Goal: Information Seeking & Learning: Learn about a topic

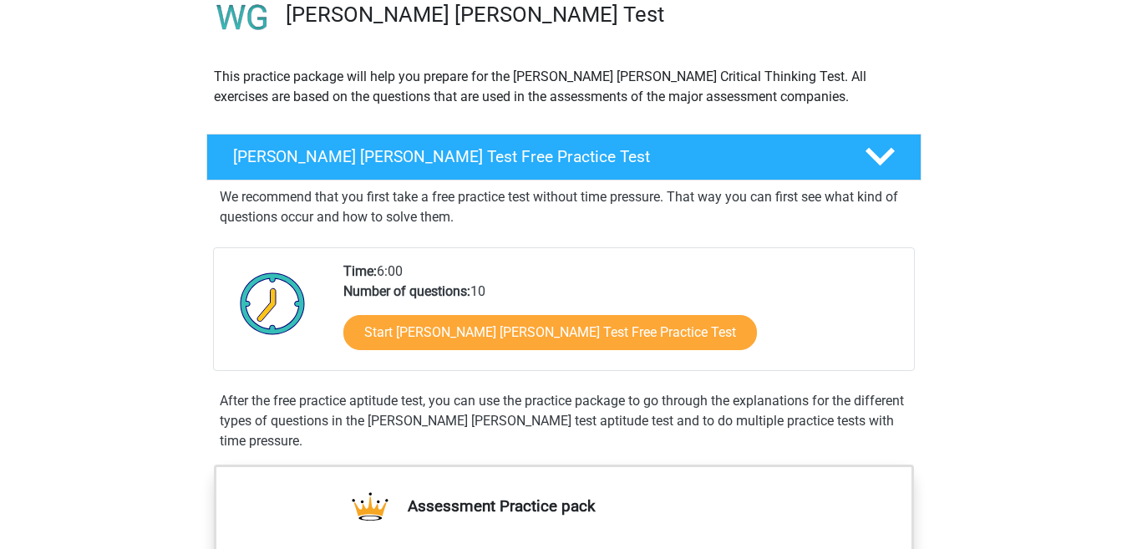
scroll to position [167, 0]
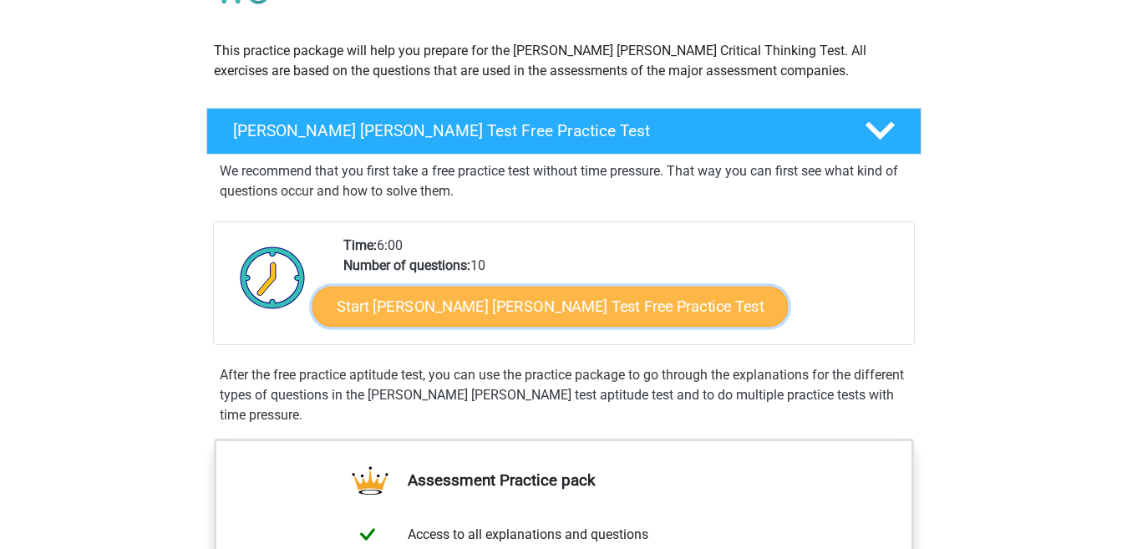
click at [530, 302] on link "Start [PERSON_NAME] [PERSON_NAME] Test Free Practice Test" at bounding box center [549, 306] width 475 height 40
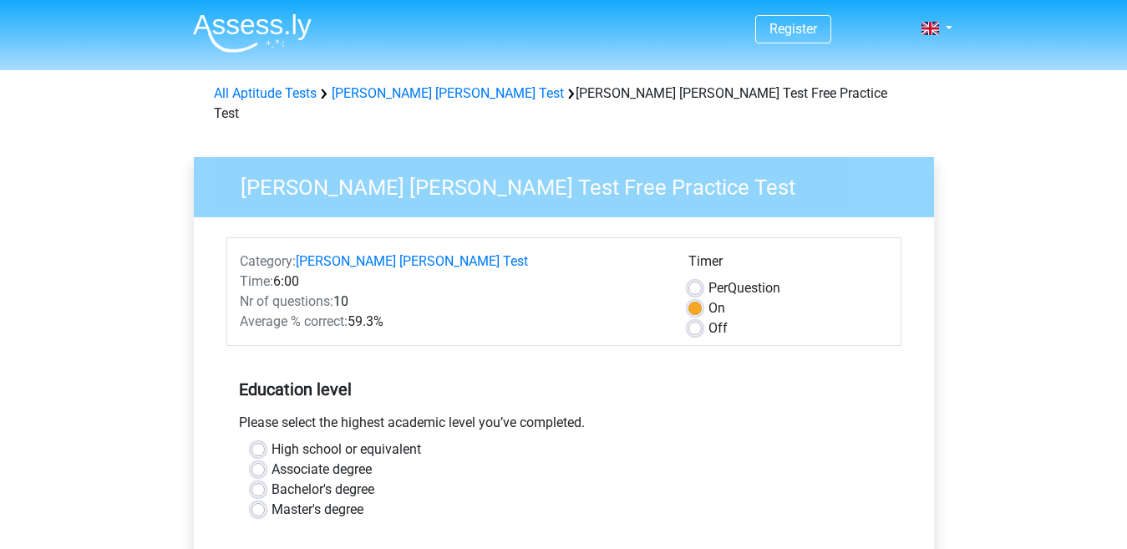
scroll to position [84, 0]
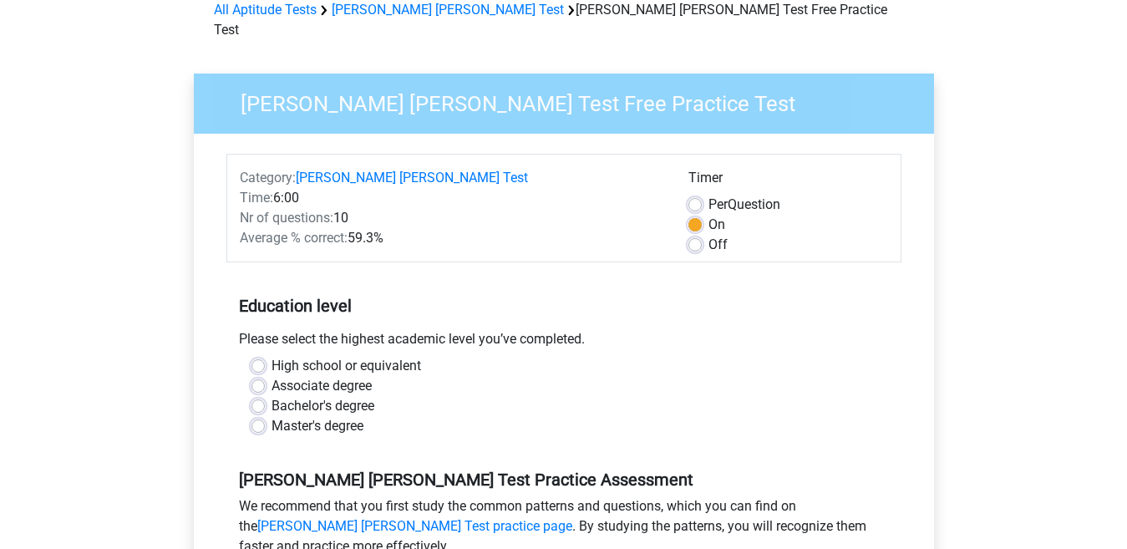
click at [271, 396] on label "Bachelor's degree" at bounding box center [322, 406] width 103 height 20
click at [263, 396] on input "Bachelor's degree" at bounding box center [257, 404] width 13 height 17
radio input "true"
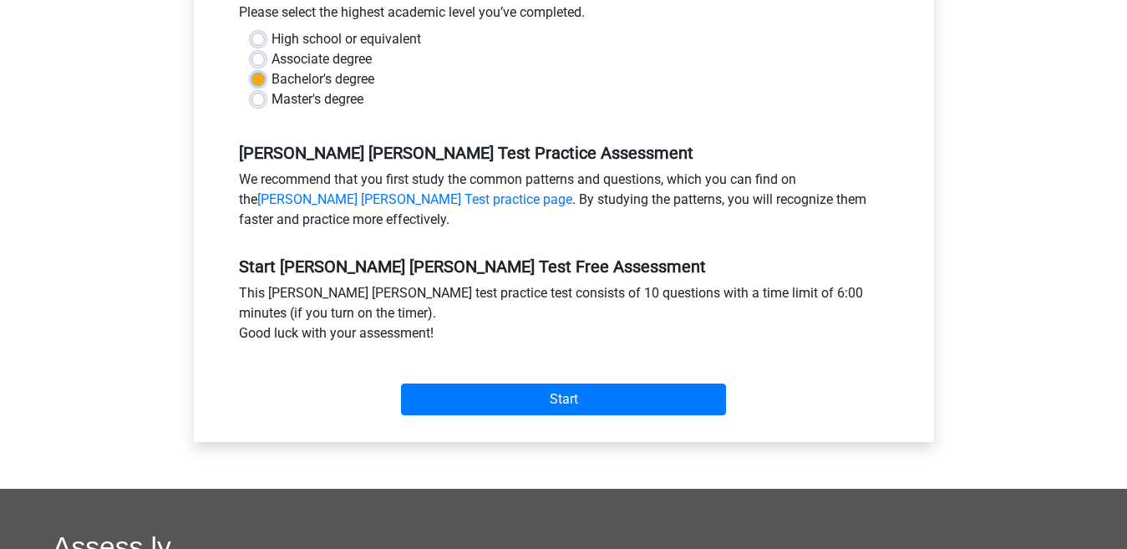
scroll to position [418, 0]
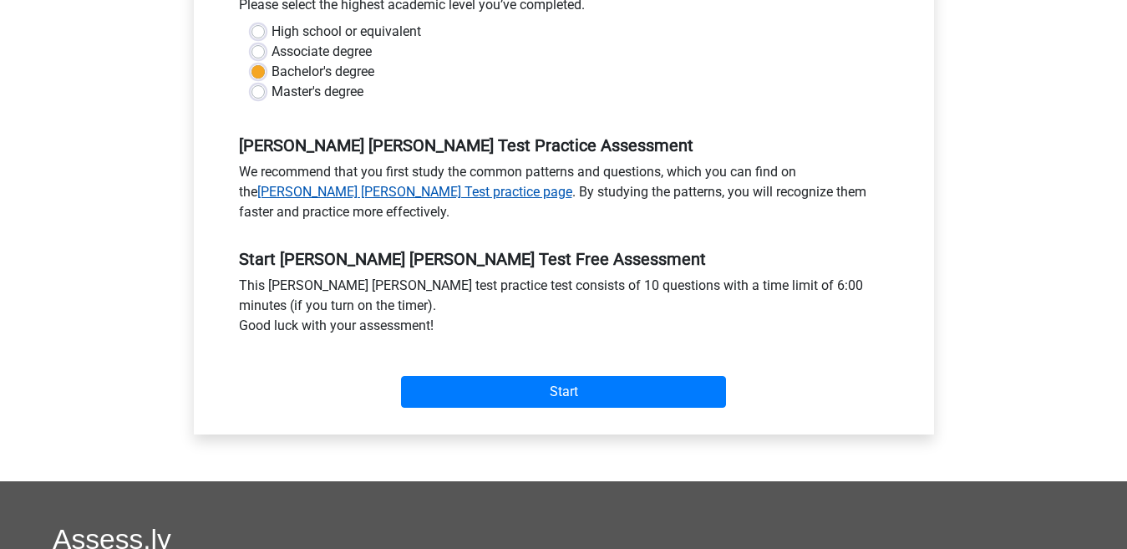
click at [342, 184] on link "Watson Glaser Test practice page" at bounding box center [414, 192] width 315 height 16
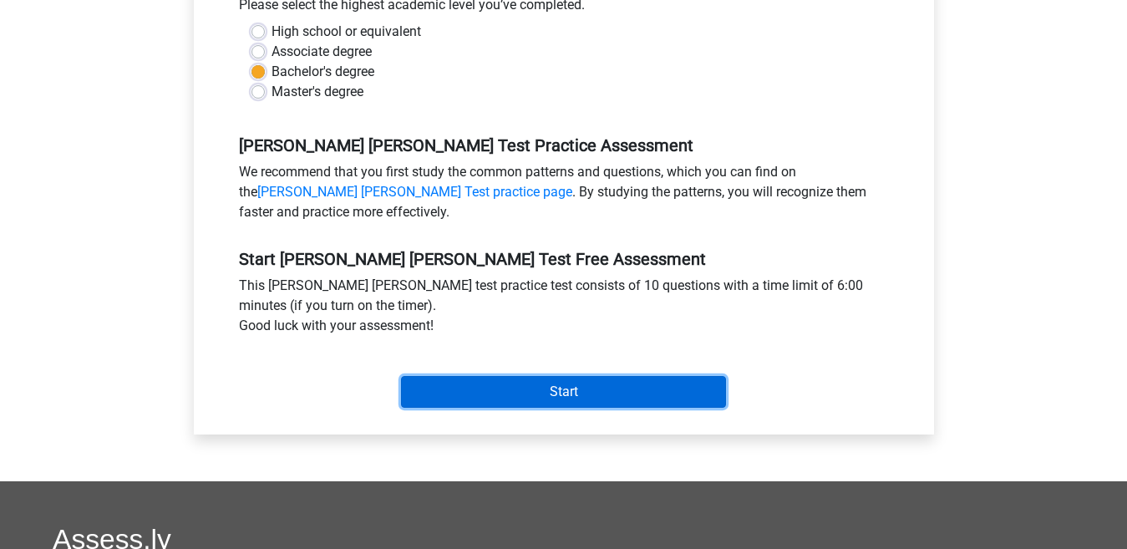
click at [484, 376] on input "Start" at bounding box center [563, 392] width 325 height 32
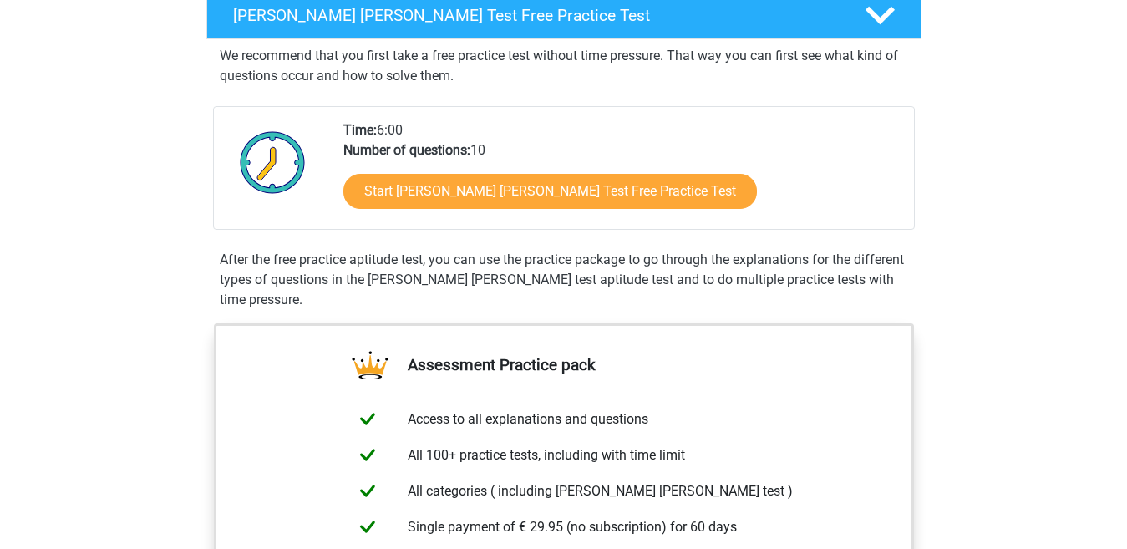
scroll to position [251, 0]
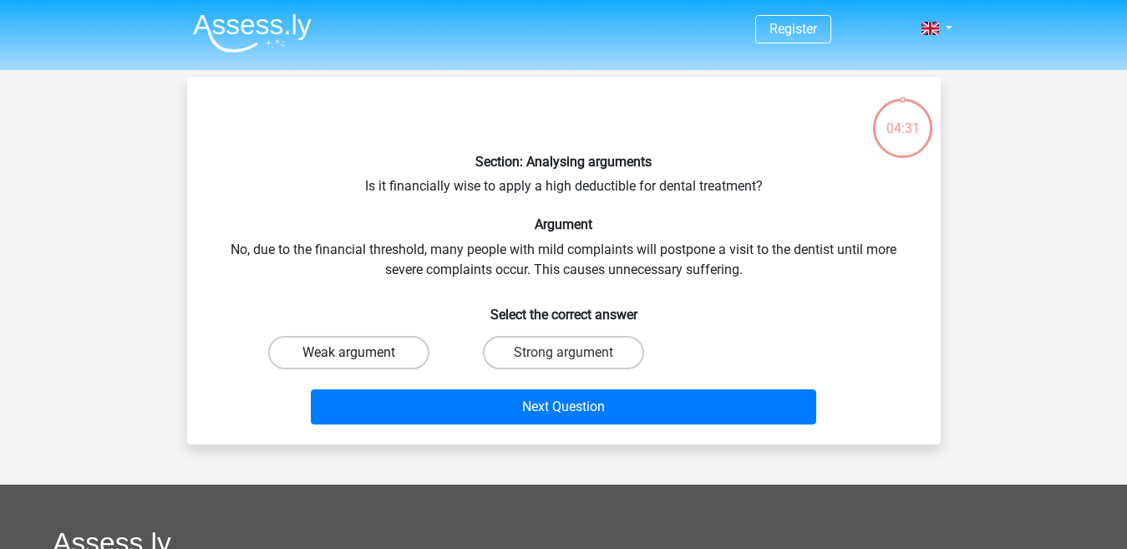
click at [337, 352] on label "Weak argument" at bounding box center [348, 352] width 161 height 33
click at [348, 352] on input "Weak argument" at bounding box center [353, 357] width 11 height 11
radio input "true"
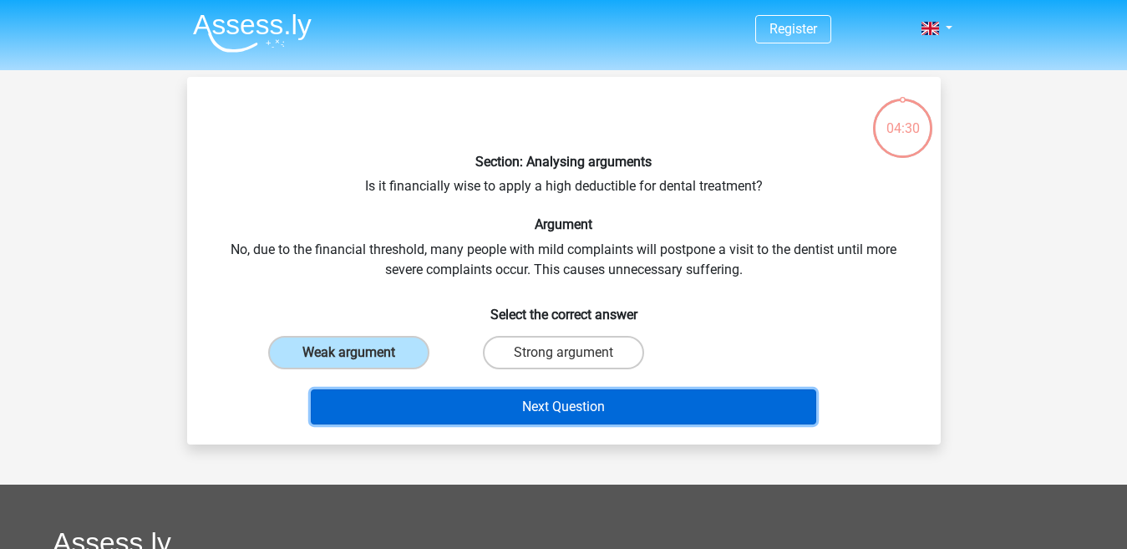
click at [512, 407] on button "Next Question" at bounding box center [563, 406] width 505 height 35
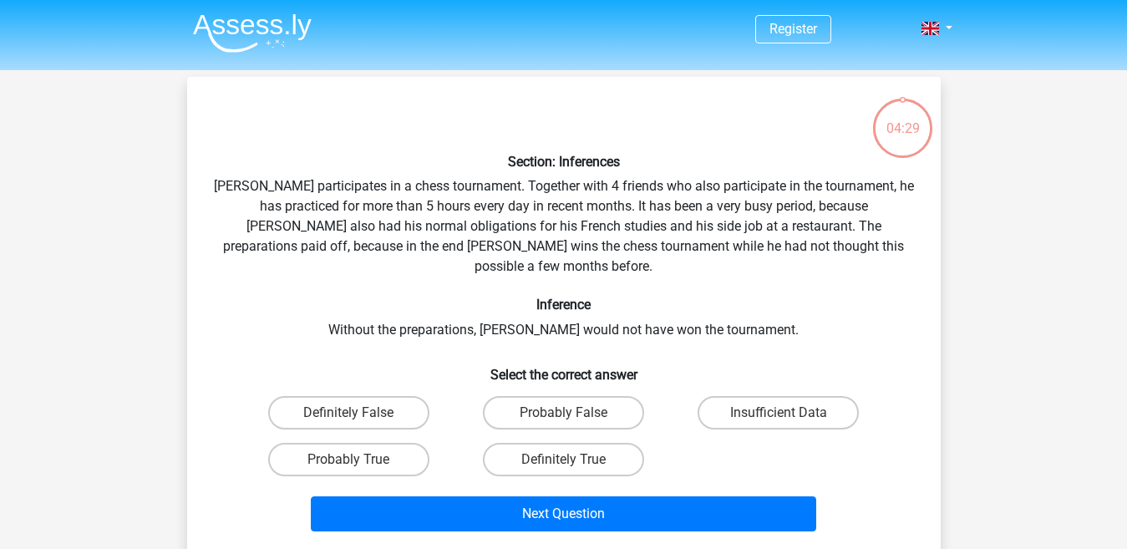
scroll to position [77, 0]
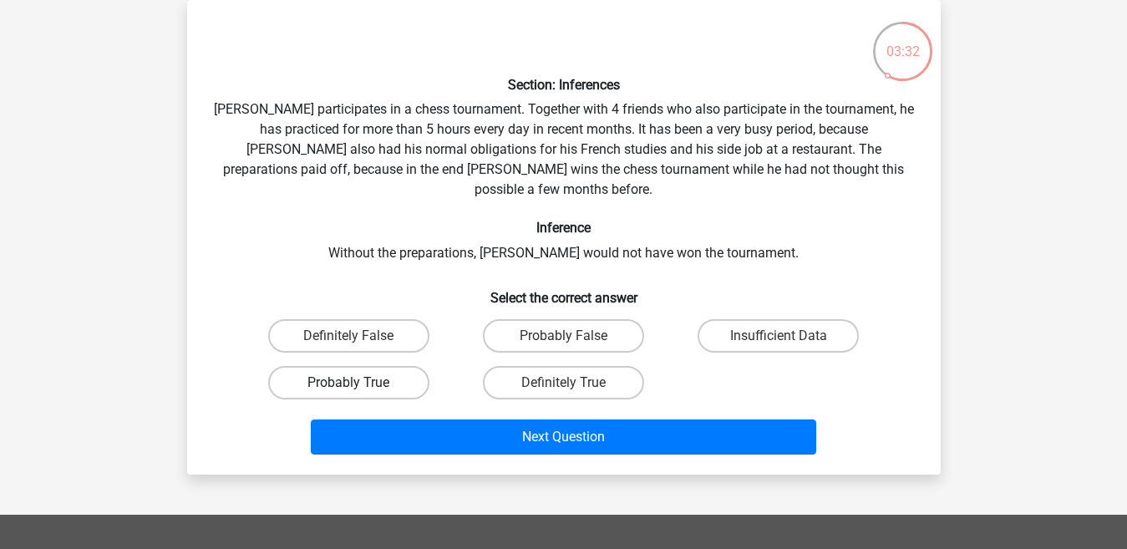
click at [351, 366] on label "Probably True" at bounding box center [348, 382] width 161 height 33
click at [351, 383] on input "Probably True" at bounding box center [353, 388] width 11 height 11
radio input "true"
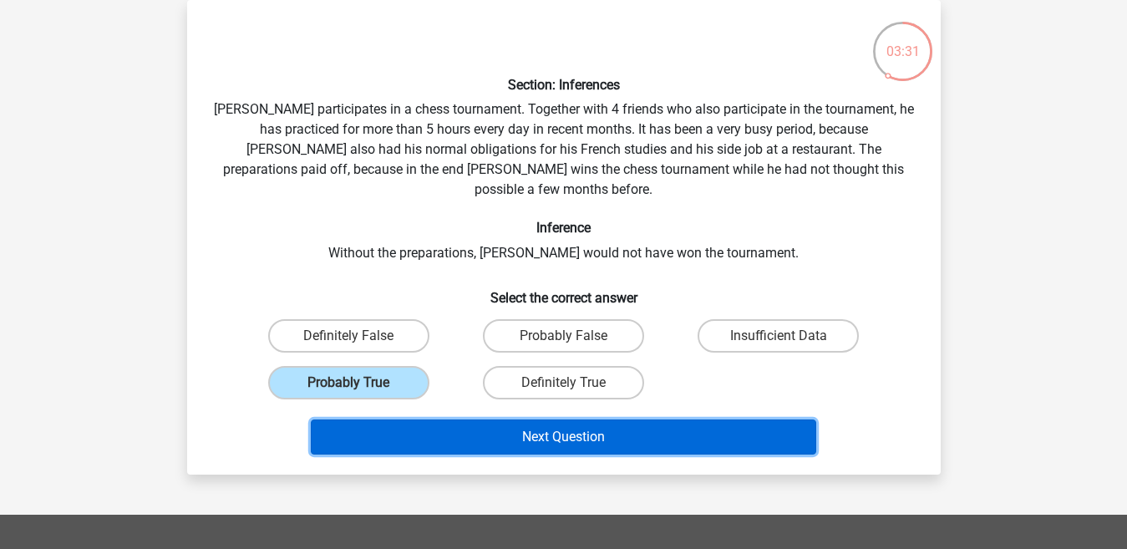
click at [496, 419] on button "Next Question" at bounding box center [563, 436] width 505 height 35
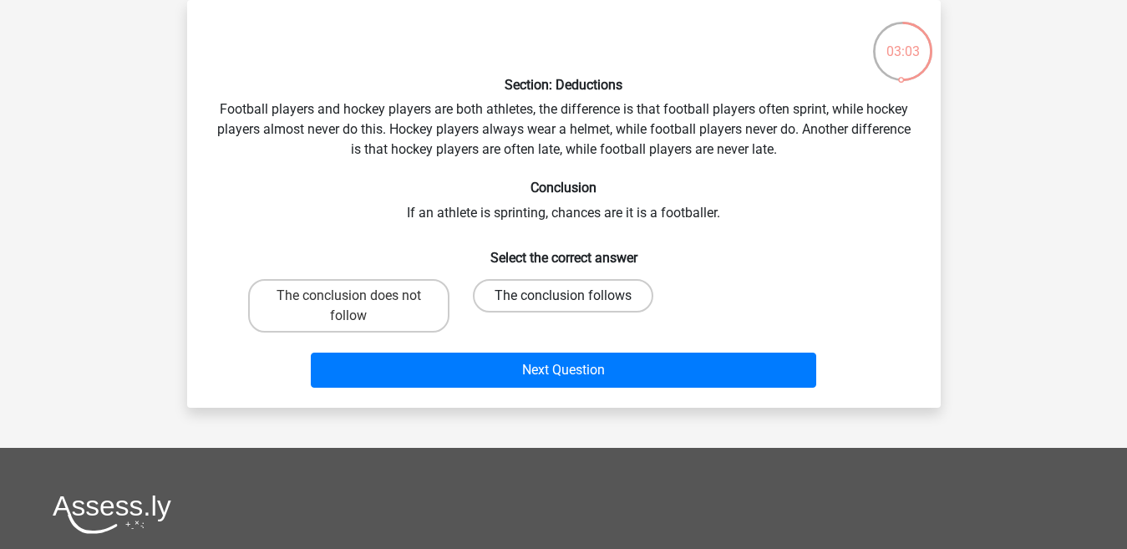
click at [559, 293] on label "The conclusion follows" at bounding box center [563, 295] width 180 height 33
click at [563, 296] on input "The conclusion follows" at bounding box center [568, 301] width 11 height 11
radio input "true"
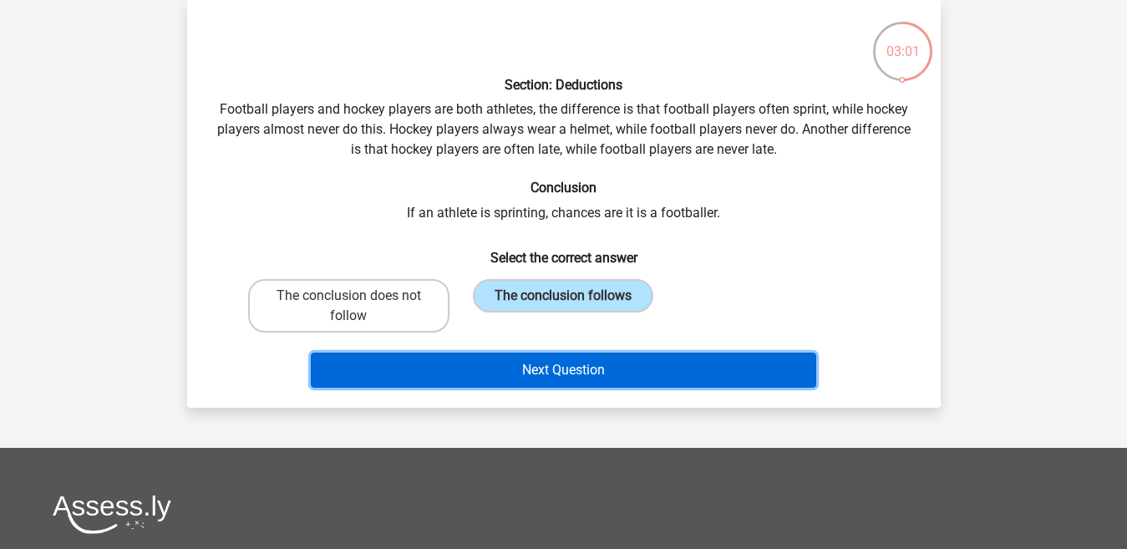
click at [567, 362] on button "Next Question" at bounding box center [563, 369] width 505 height 35
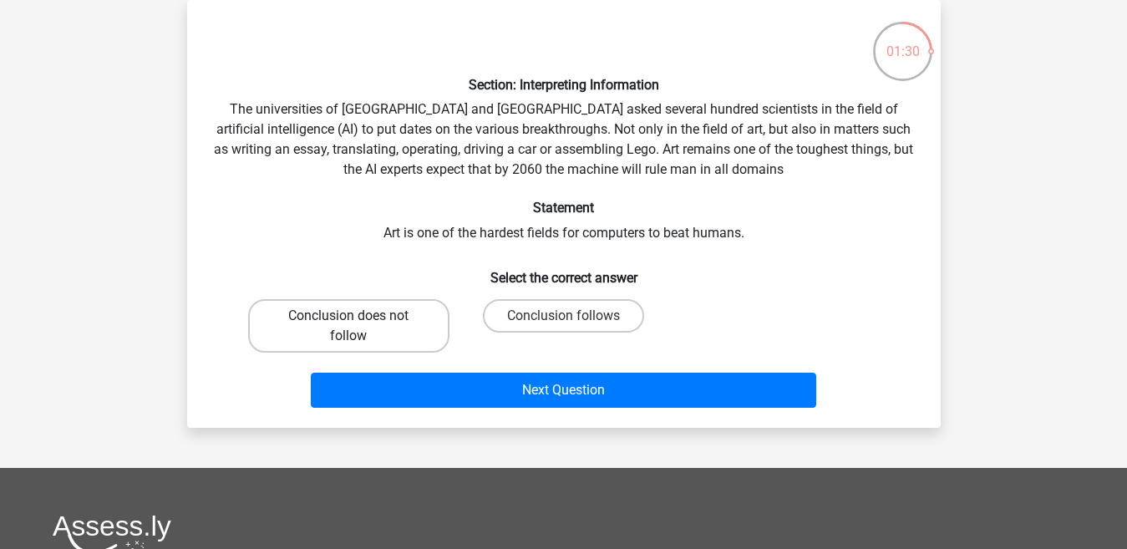
click at [401, 322] on label "Conclusion does not follow" at bounding box center [348, 325] width 201 height 53
click at [359, 322] on input "Conclusion does not follow" at bounding box center [353, 321] width 11 height 11
radio input "true"
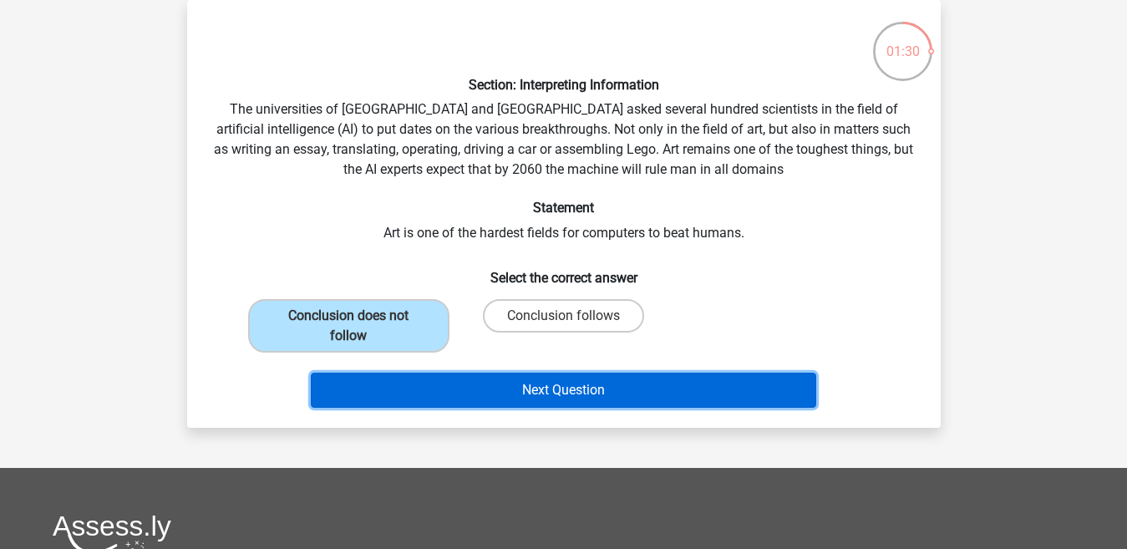
click at [547, 377] on button "Next Question" at bounding box center [563, 390] width 505 height 35
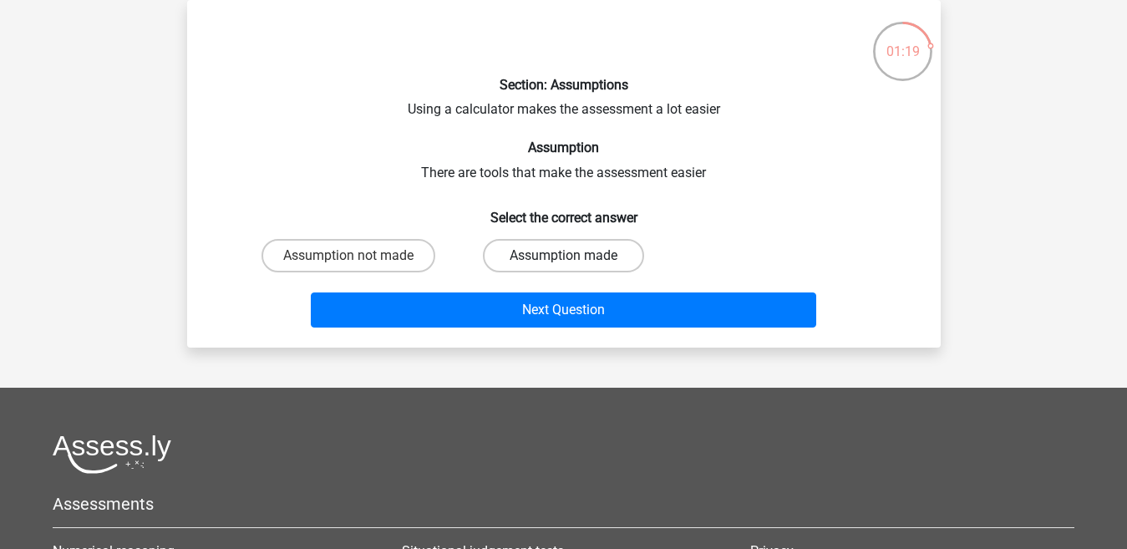
click at [520, 246] on label "Assumption made" at bounding box center [563, 255] width 161 height 33
click at [563, 256] on input "Assumption made" at bounding box center [568, 261] width 11 height 11
radio input "true"
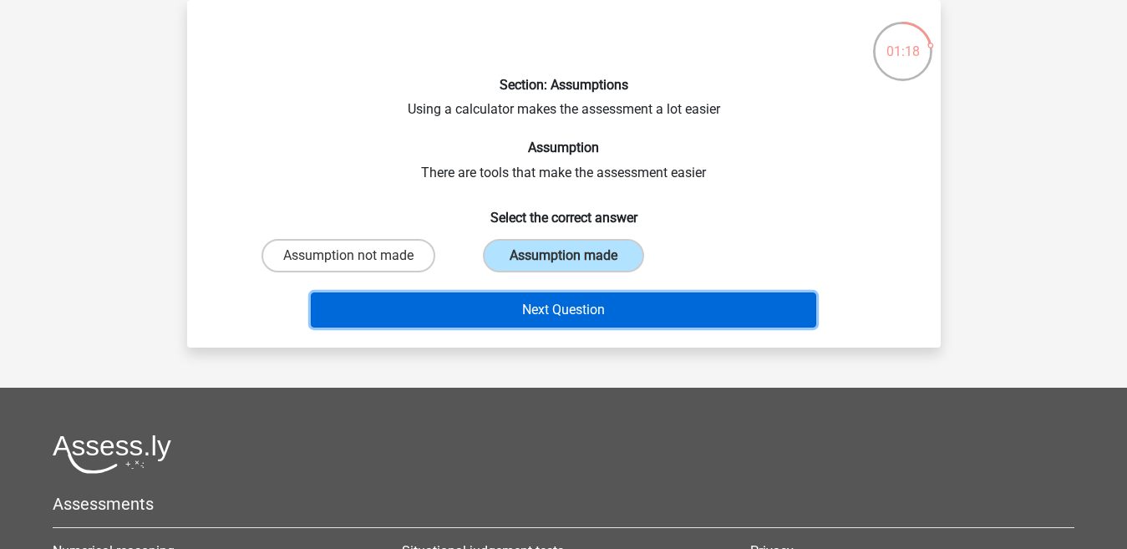
click at [555, 297] on button "Next Question" at bounding box center [563, 309] width 505 height 35
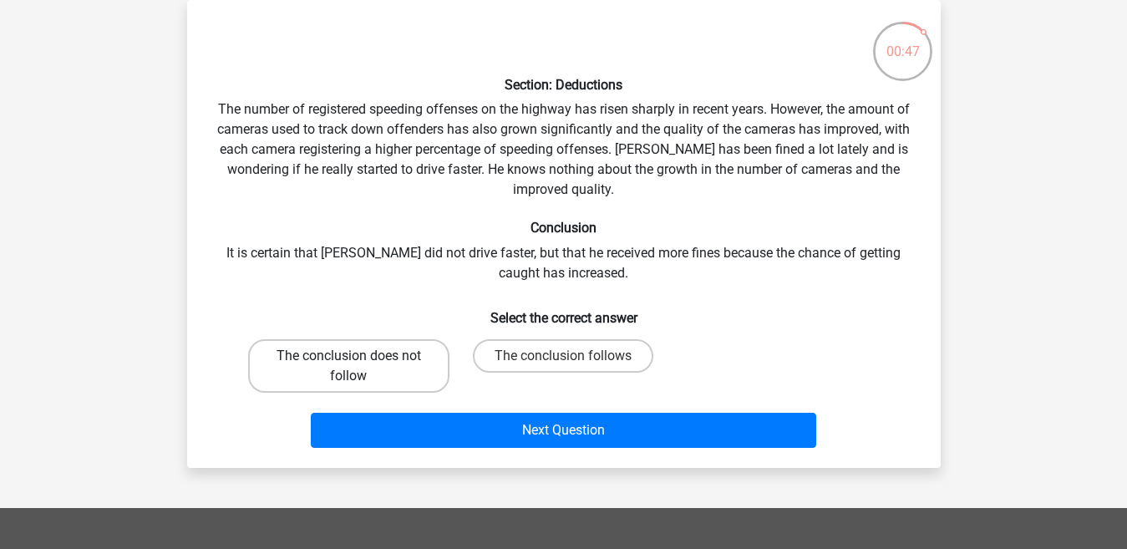
click at [407, 369] on label "The conclusion does not follow" at bounding box center [348, 365] width 201 height 53
click at [359, 367] on input "The conclusion does not follow" at bounding box center [353, 361] width 11 height 11
radio input "true"
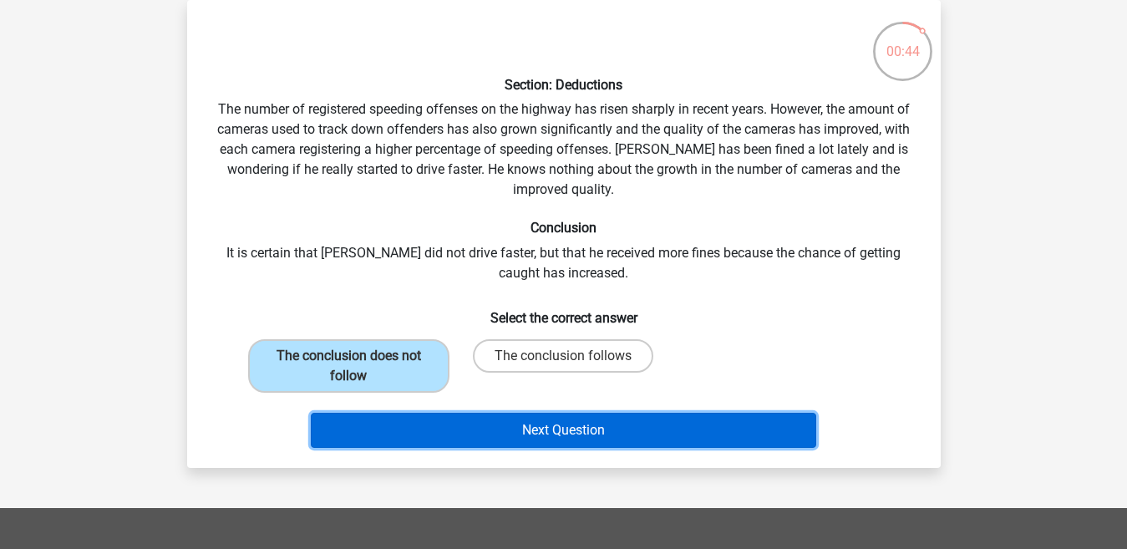
click at [575, 430] on button "Next Question" at bounding box center [563, 430] width 505 height 35
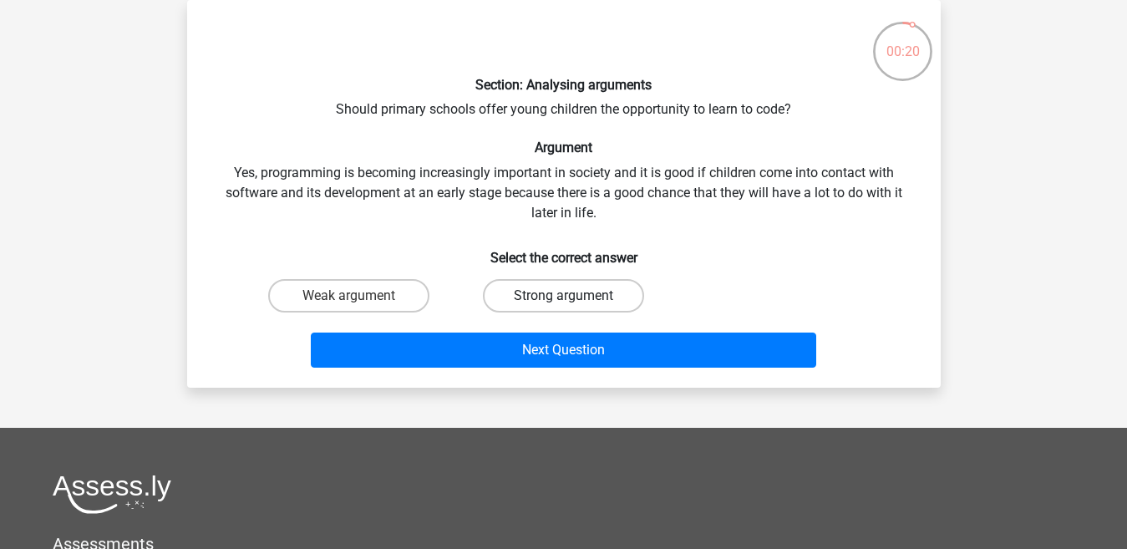
click at [512, 286] on label "Strong argument" at bounding box center [563, 295] width 161 height 33
click at [563, 296] on input "Strong argument" at bounding box center [568, 301] width 11 height 11
radio input "true"
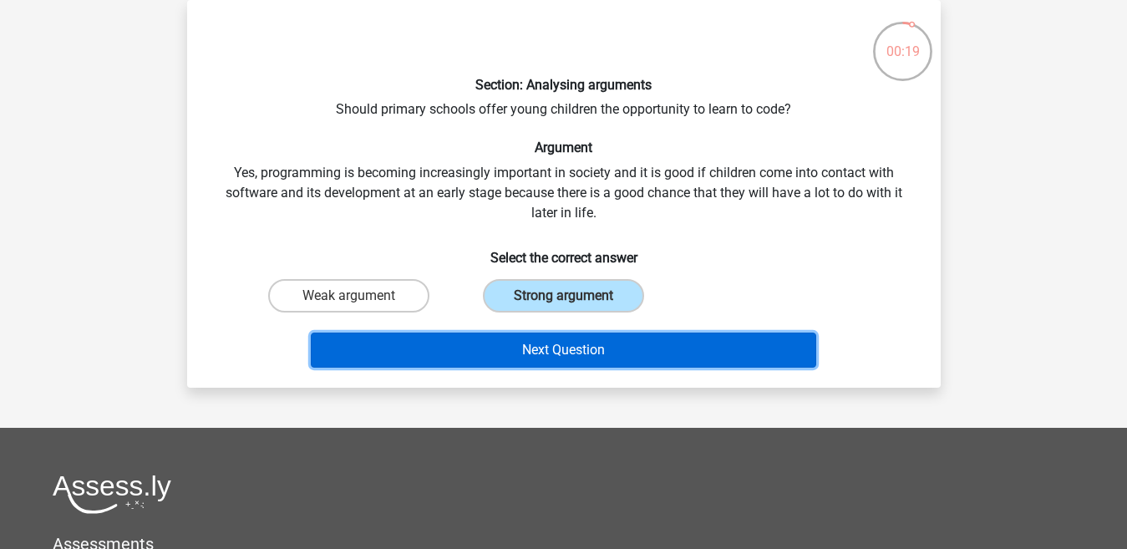
click at [499, 348] on button "Next Question" at bounding box center [563, 349] width 505 height 35
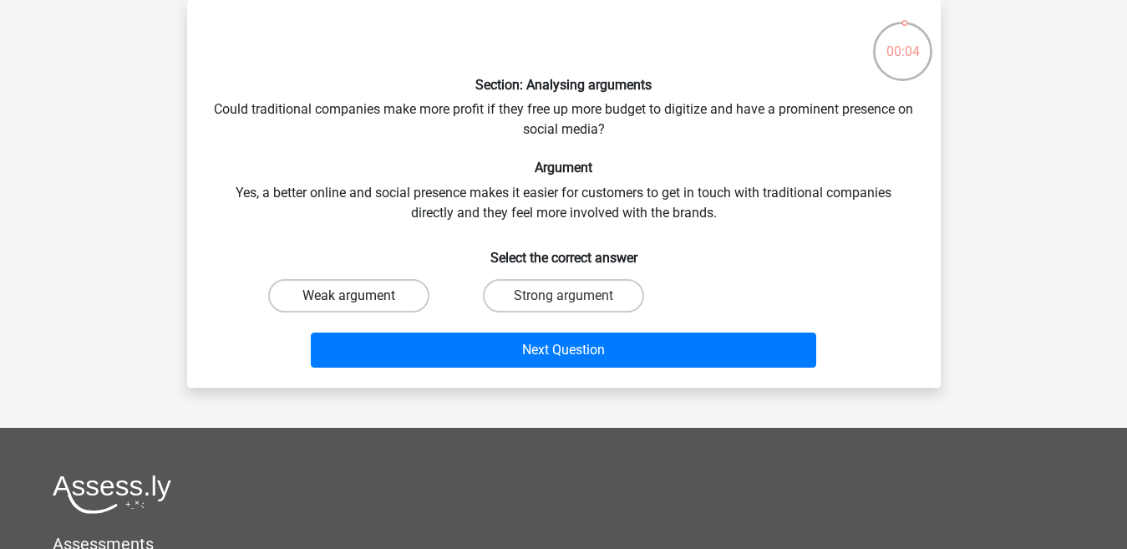
click at [401, 286] on label "Weak argument" at bounding box center [348, 295] width 161 height 33
click at [359, 296] on input "Weak argument" at bounding box center [353, 301] width 11 height 11
radio input "true"
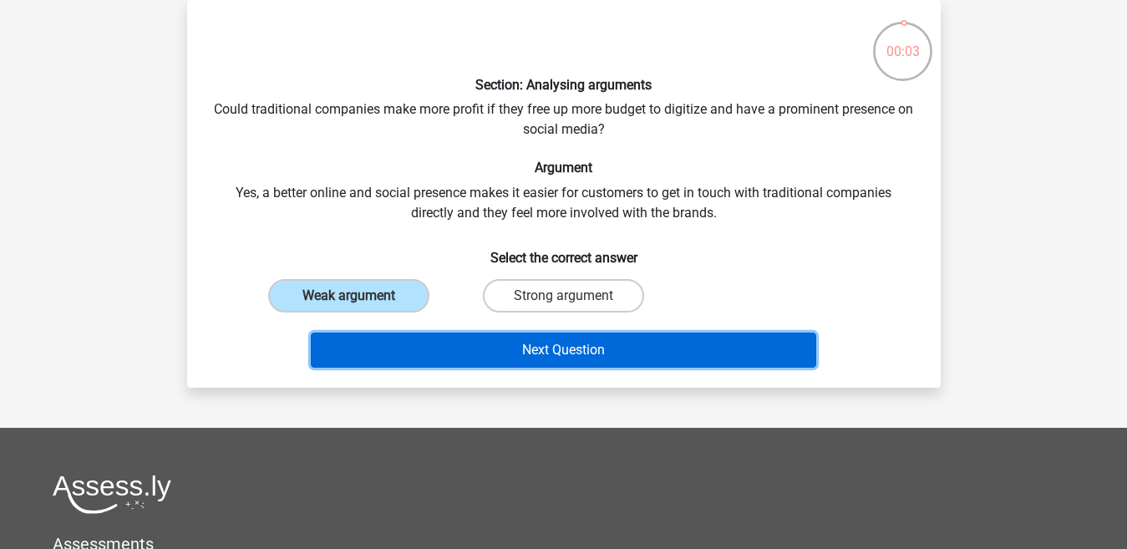
click at [485, 364] on button "Next Question" at bounding box center [563, 349] width 505 height 35
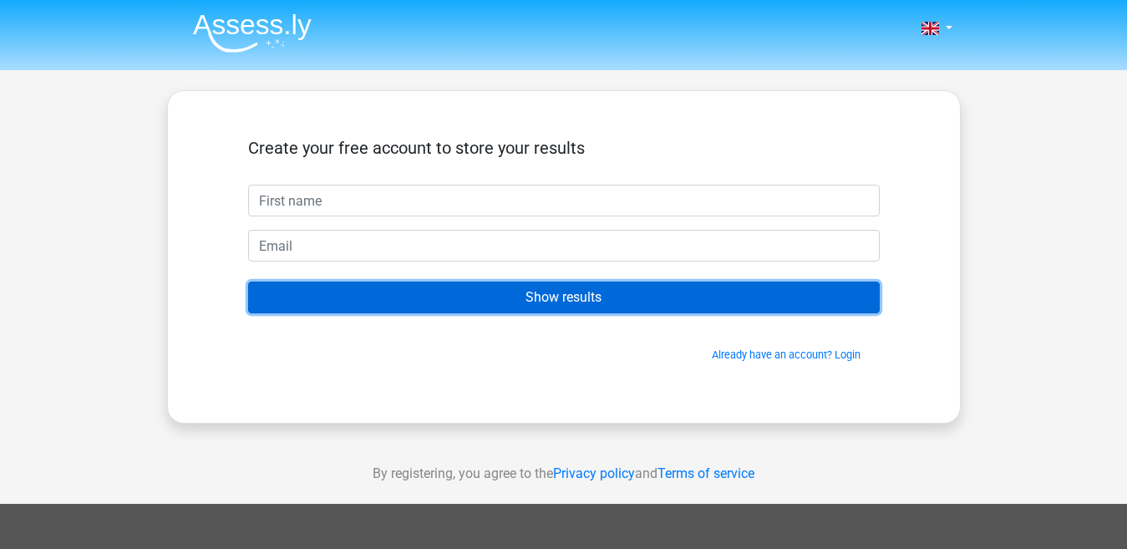
click at [464, 297] on input "Show results" at bounding box center [563, 297] width 631 height 32
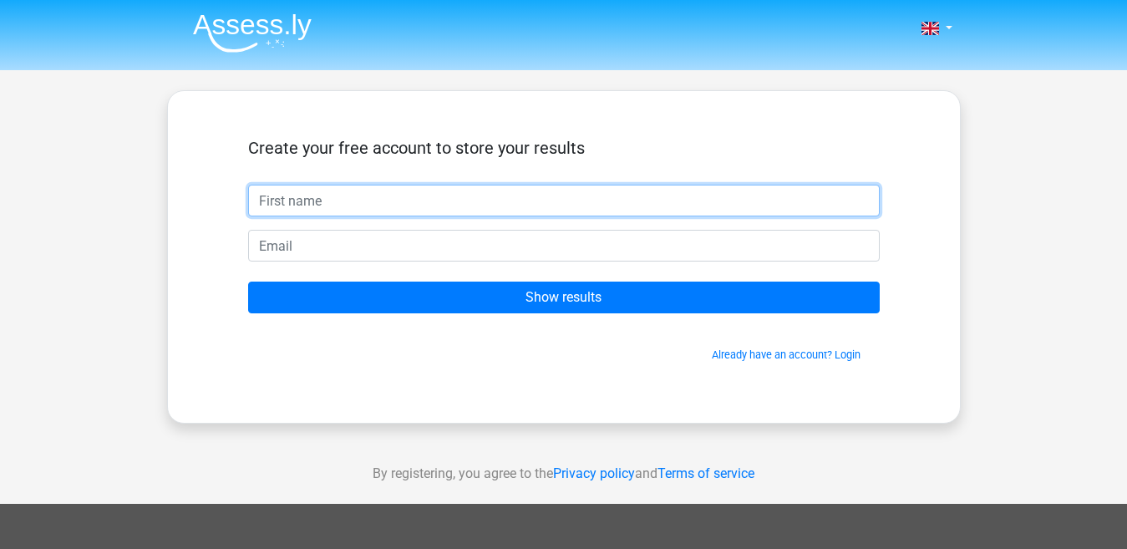
click at [388, 199] on input "text" at bounding box center [563, 201] width 631 height 32
type input "b"
type input "[PERSON_NAME]"
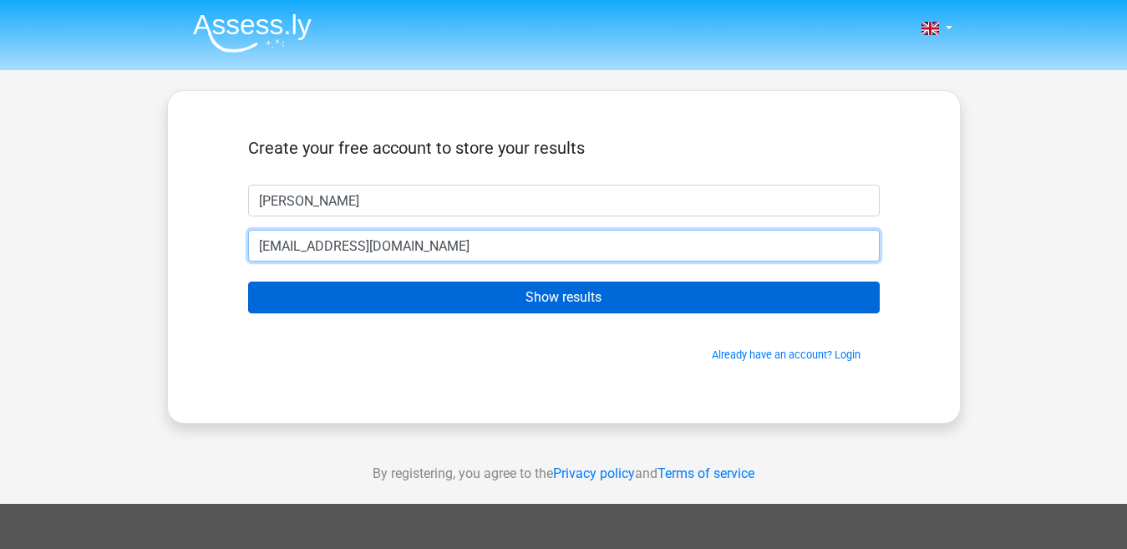
type input "[EMAIL_ADDRESS][DOMAIN_NAME]"
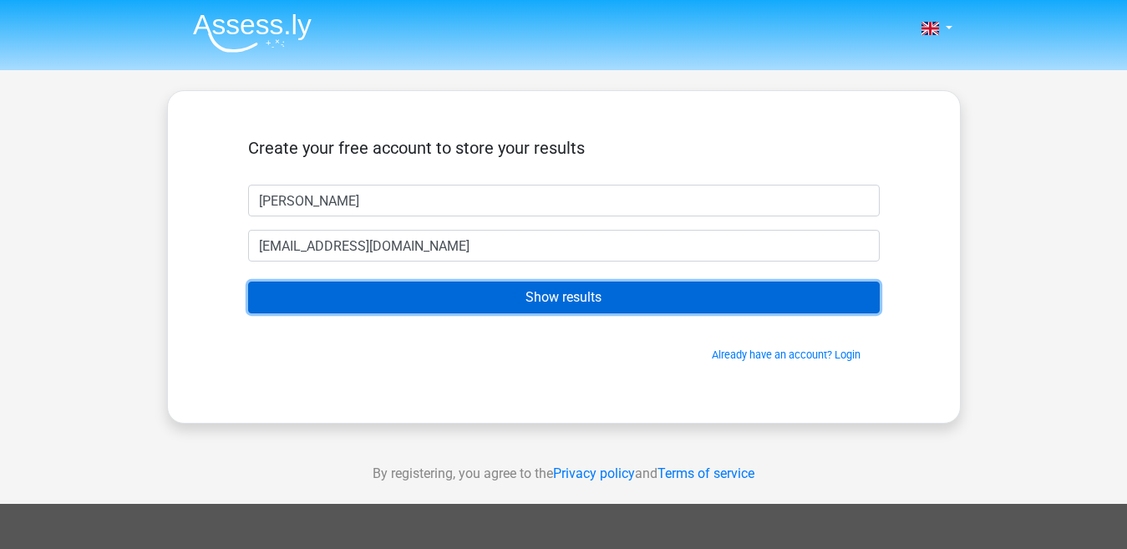
click at [362, 296] on input "Show results" at bounding box center [563, 297] width 631 height 32
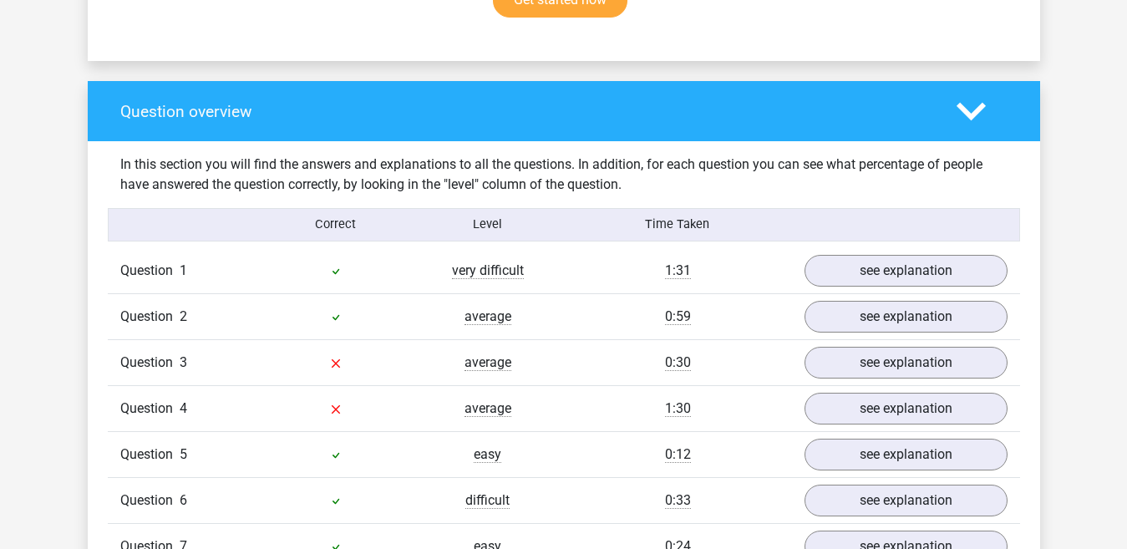
scroll to position [1253, 0]
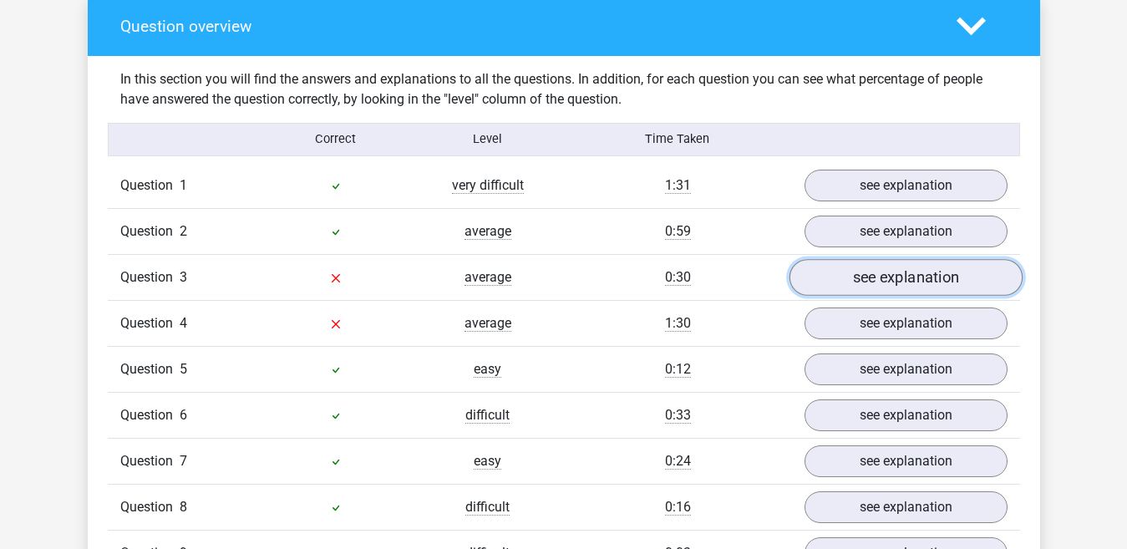
click at [890, 265] on link "see explanation" at bounding box center [904, 277] width 233 height 37
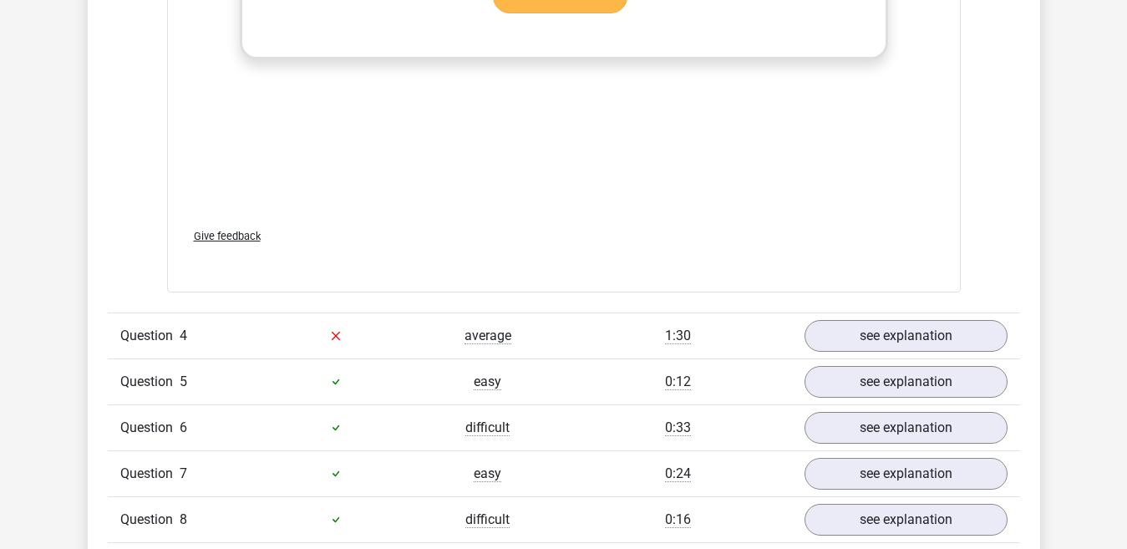
scroll to position [2172, 0]
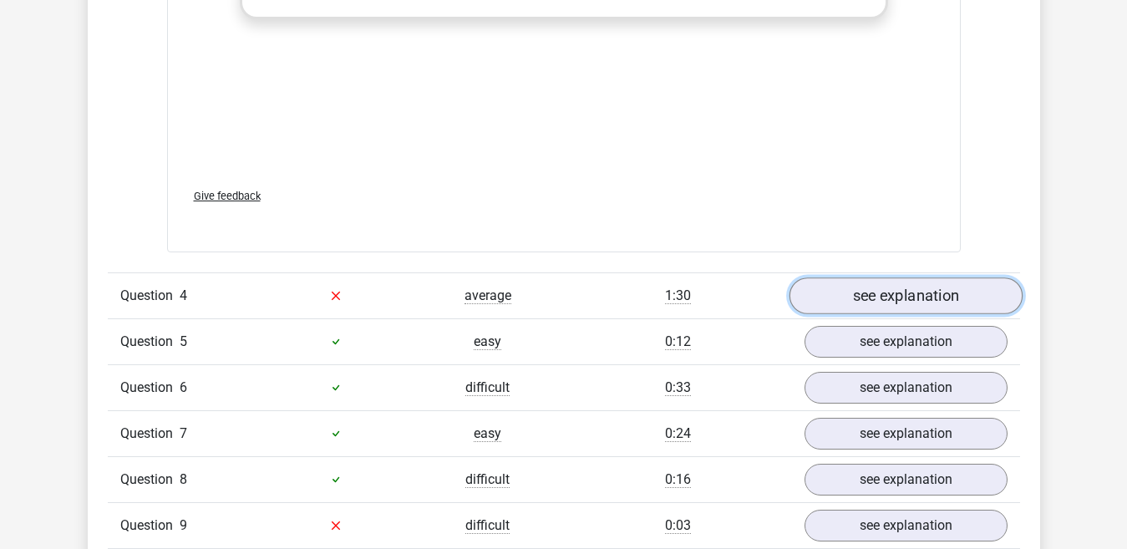
click at [865, 290] on link "see explanation" at bounding box center [904, 295] width 233 height 37
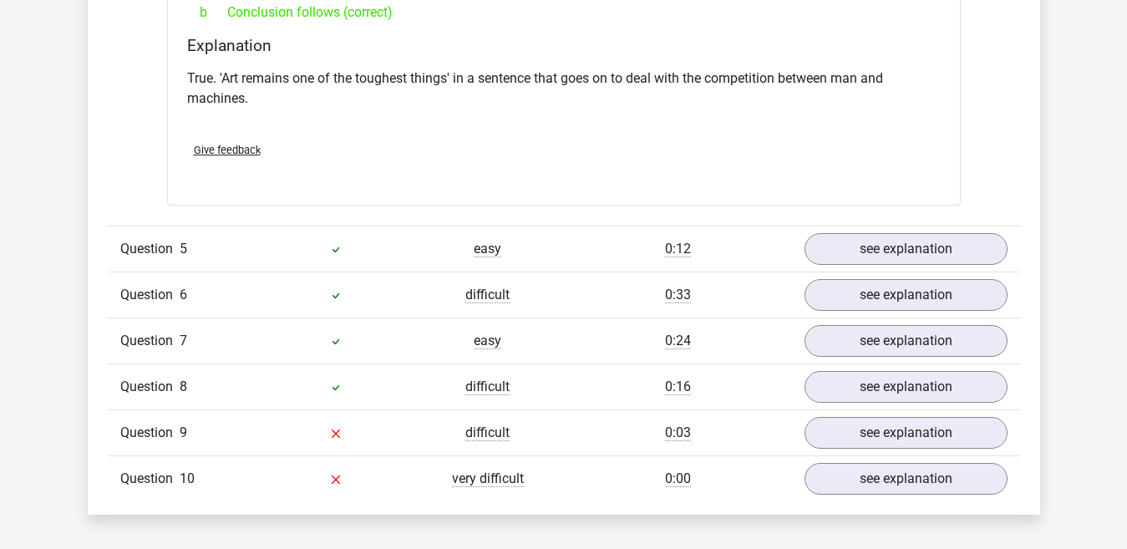
scroll to position [2756, 0]
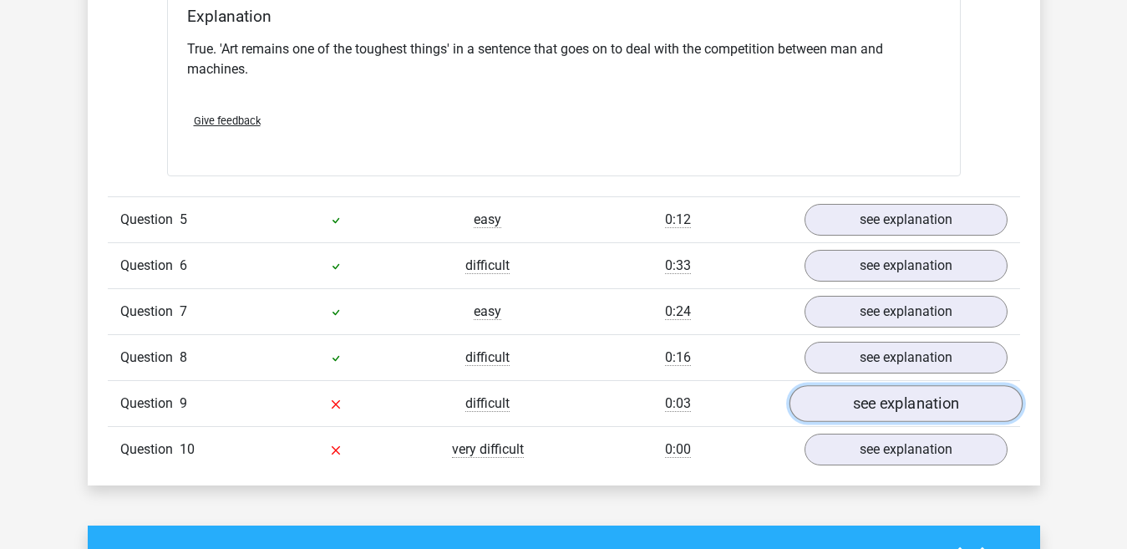
click at [844, 385] on link "see explanation" at bounding box center [904, 403] width 233 height 37
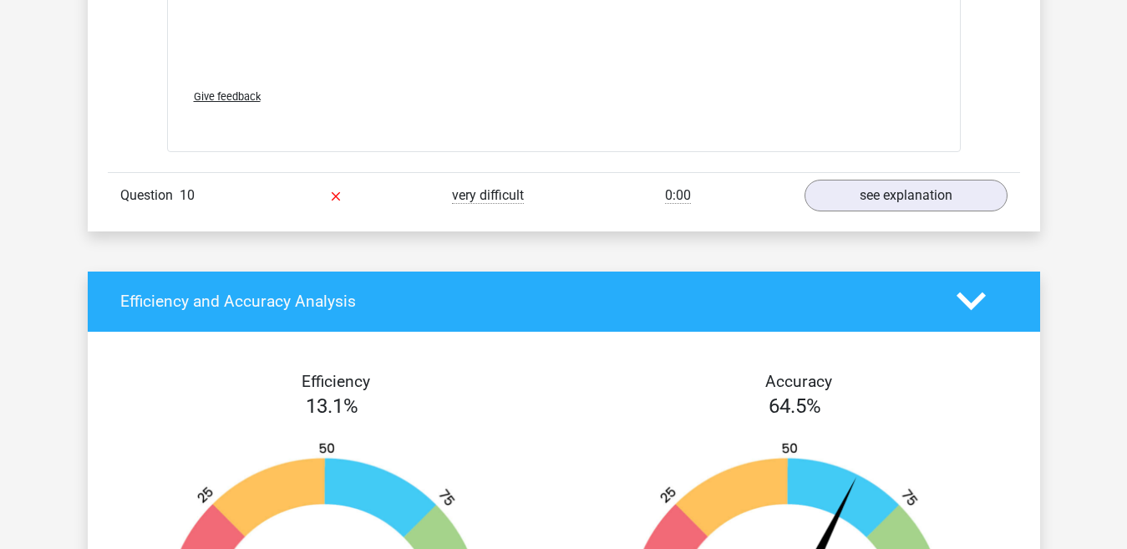
scroll to position [3926, 0]
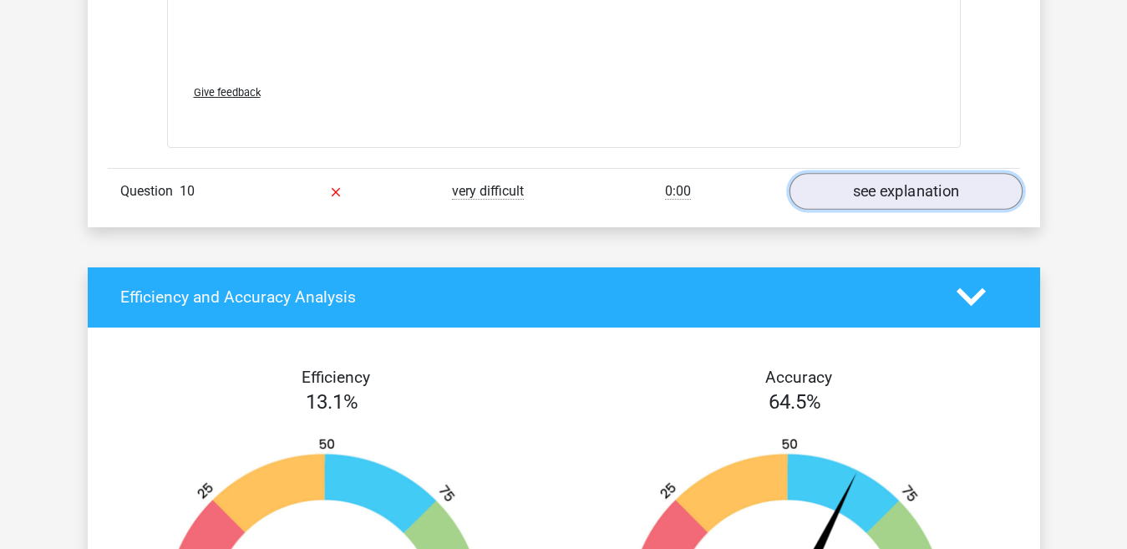
click at [844, 173] on link "see explanation" at bounding box center [904, 191] width 233 height 37
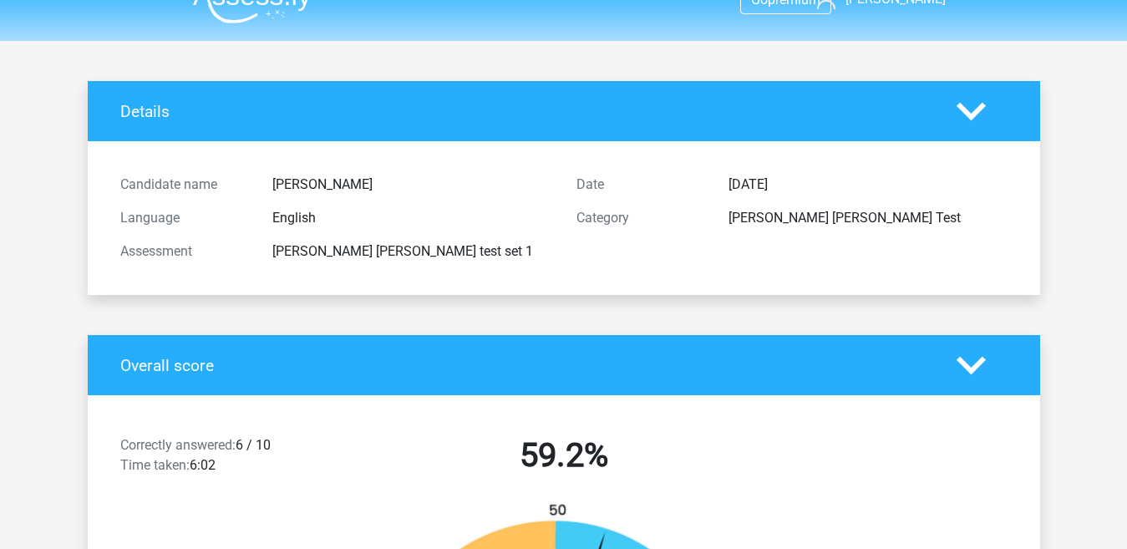
scroll to position [0, 0]
